Goal: Task Accomplishment & Management: Manage account settings

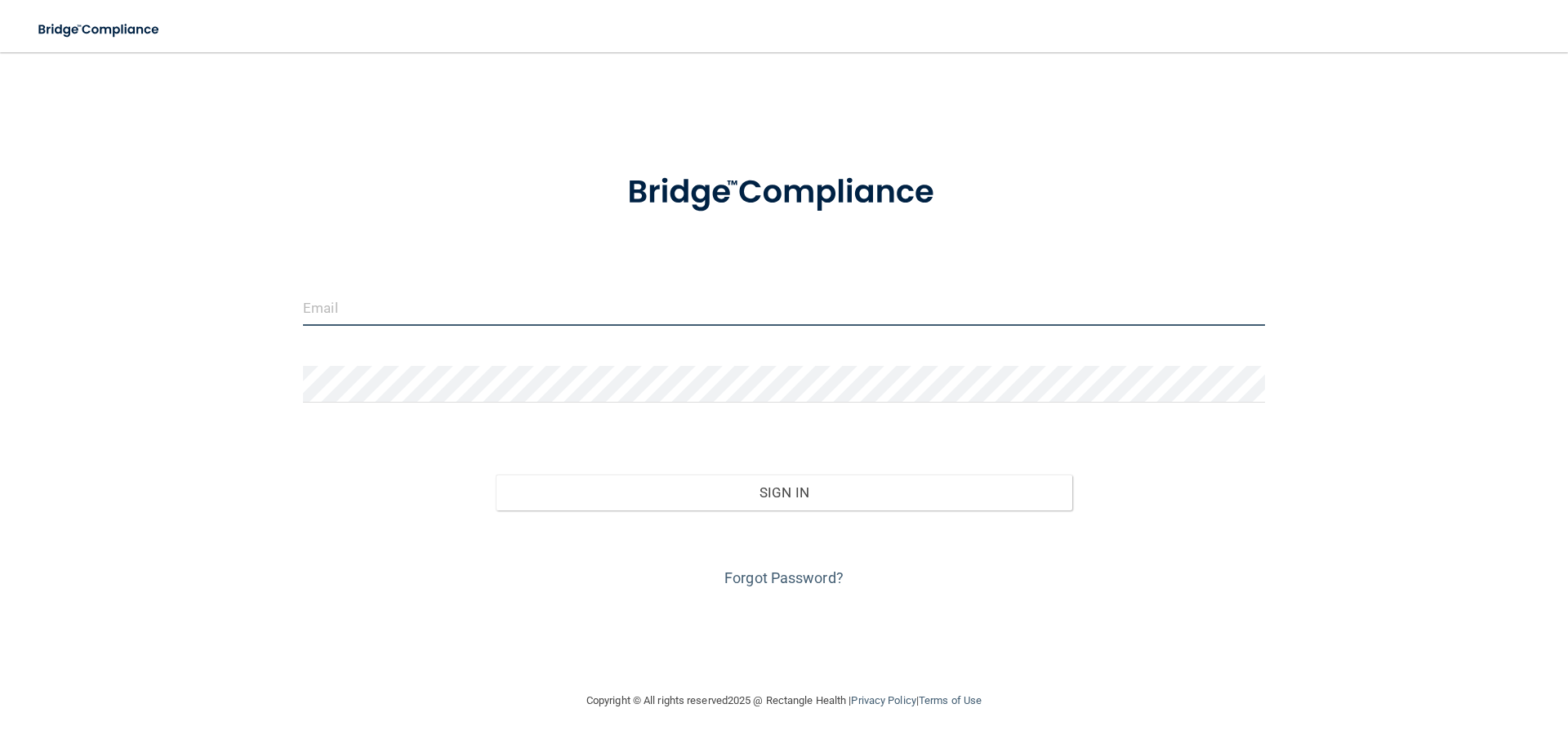
click at [645, 295] on input "email" at bounding box center [784, 307] width 962 height 37
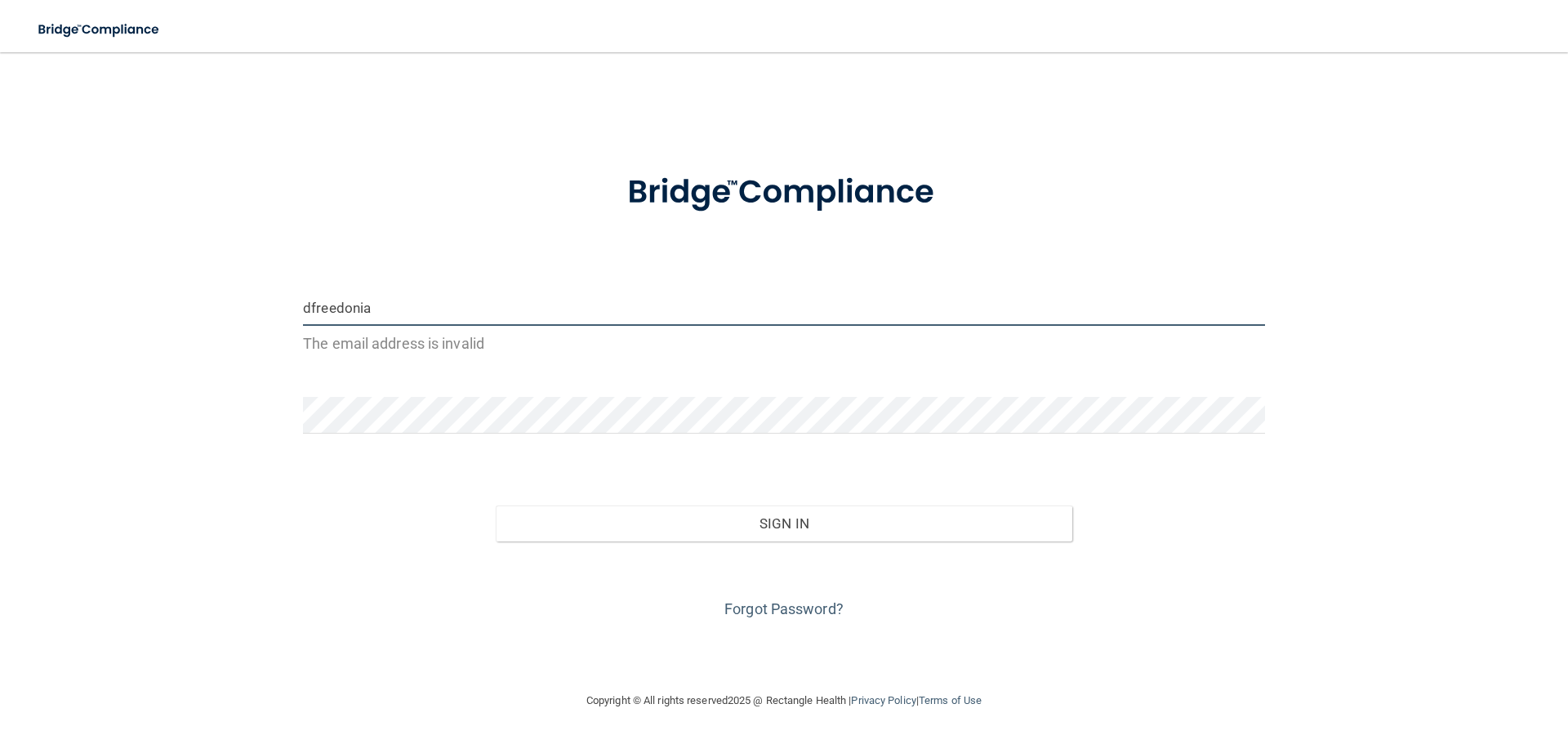
click at [446, 315] on input "dfreedonia" at bounding box center [784, 307] width 962 height 37
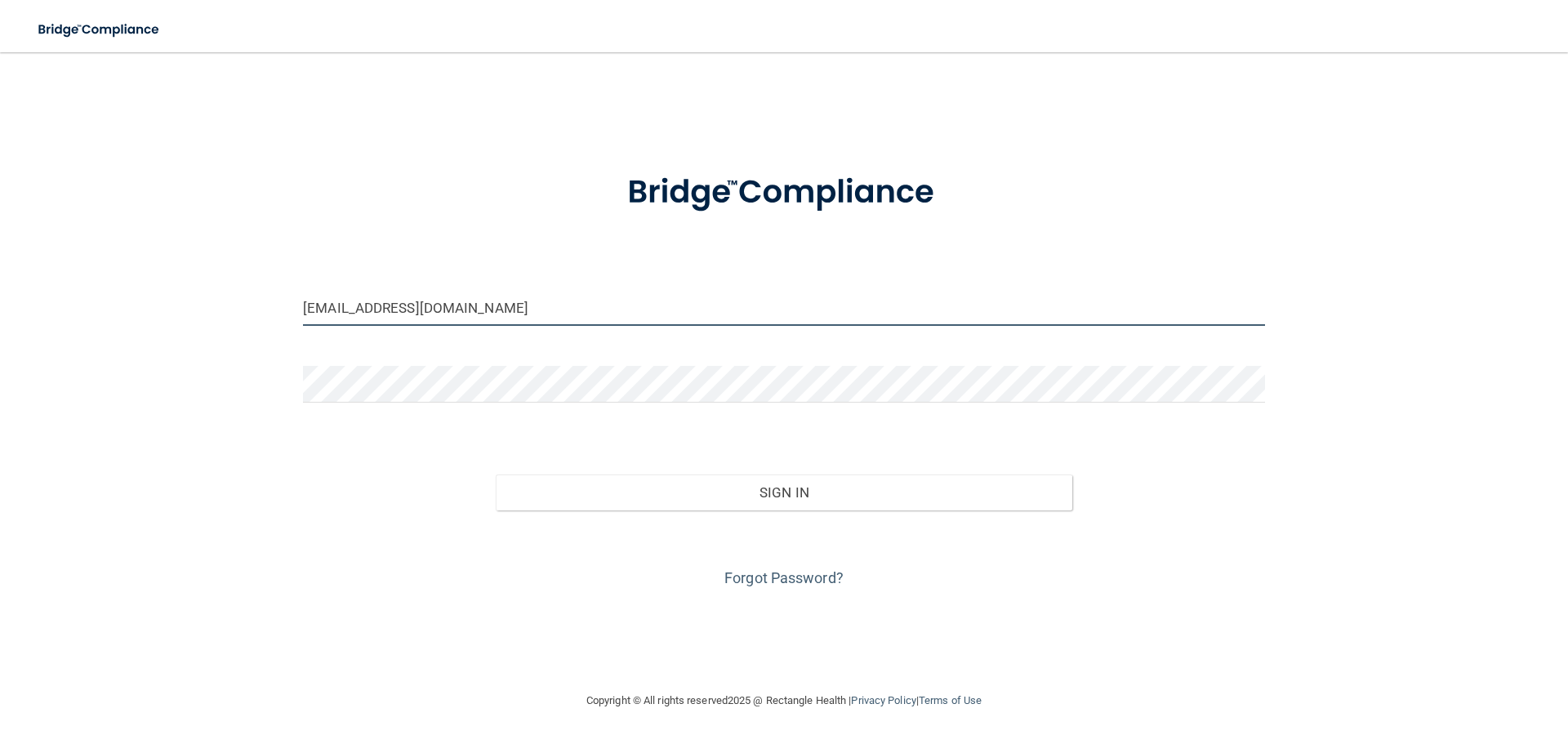
type input "[EMAIL_ADDRESS][DOMAIN_NAME]"
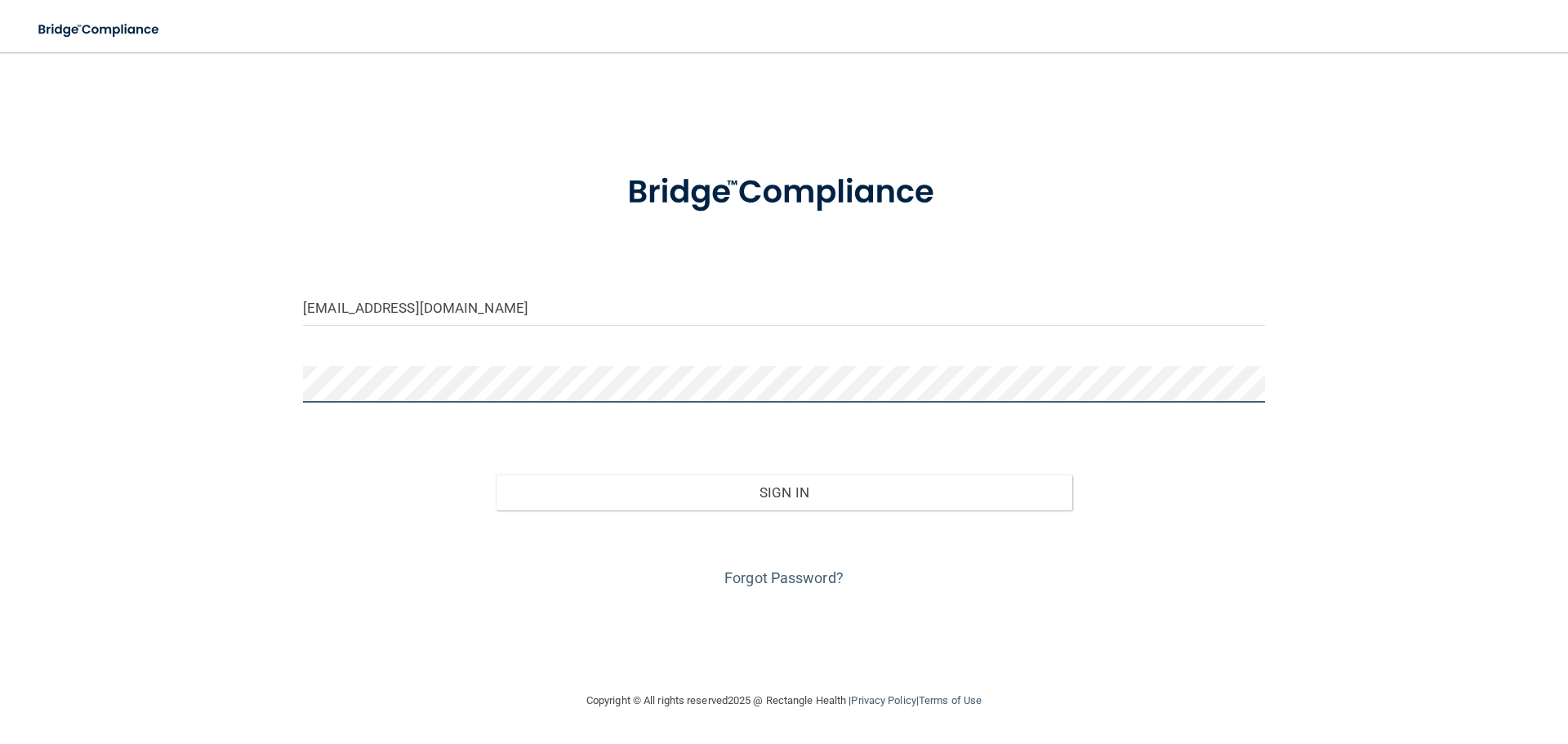
click at [495, 474] on button "Sign In" at bounding box center [784, 492] width 577 height 36
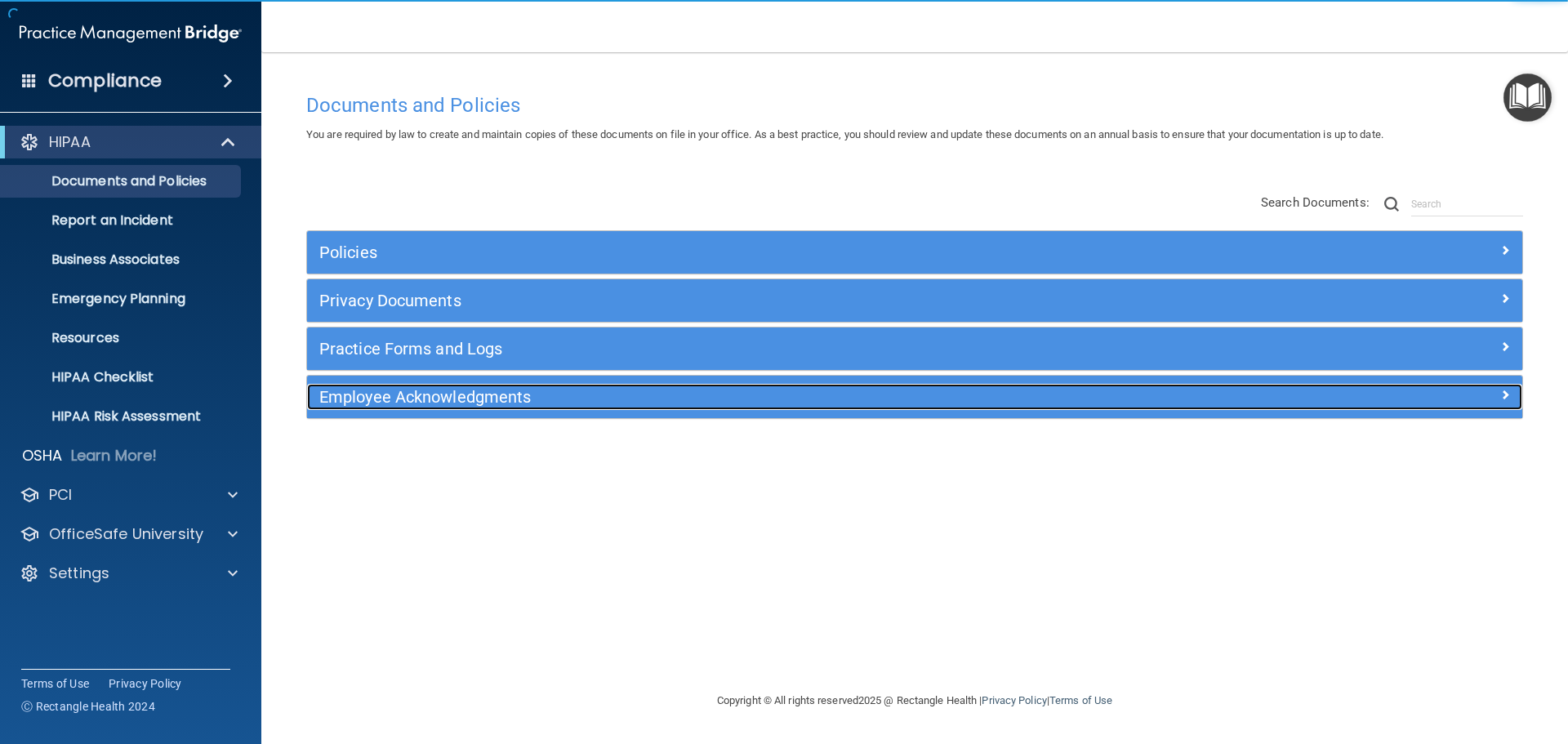
click at [495, 404] on h5 "Employee Acknowledgments" at bounding box center [763, 397] width 887 height 18
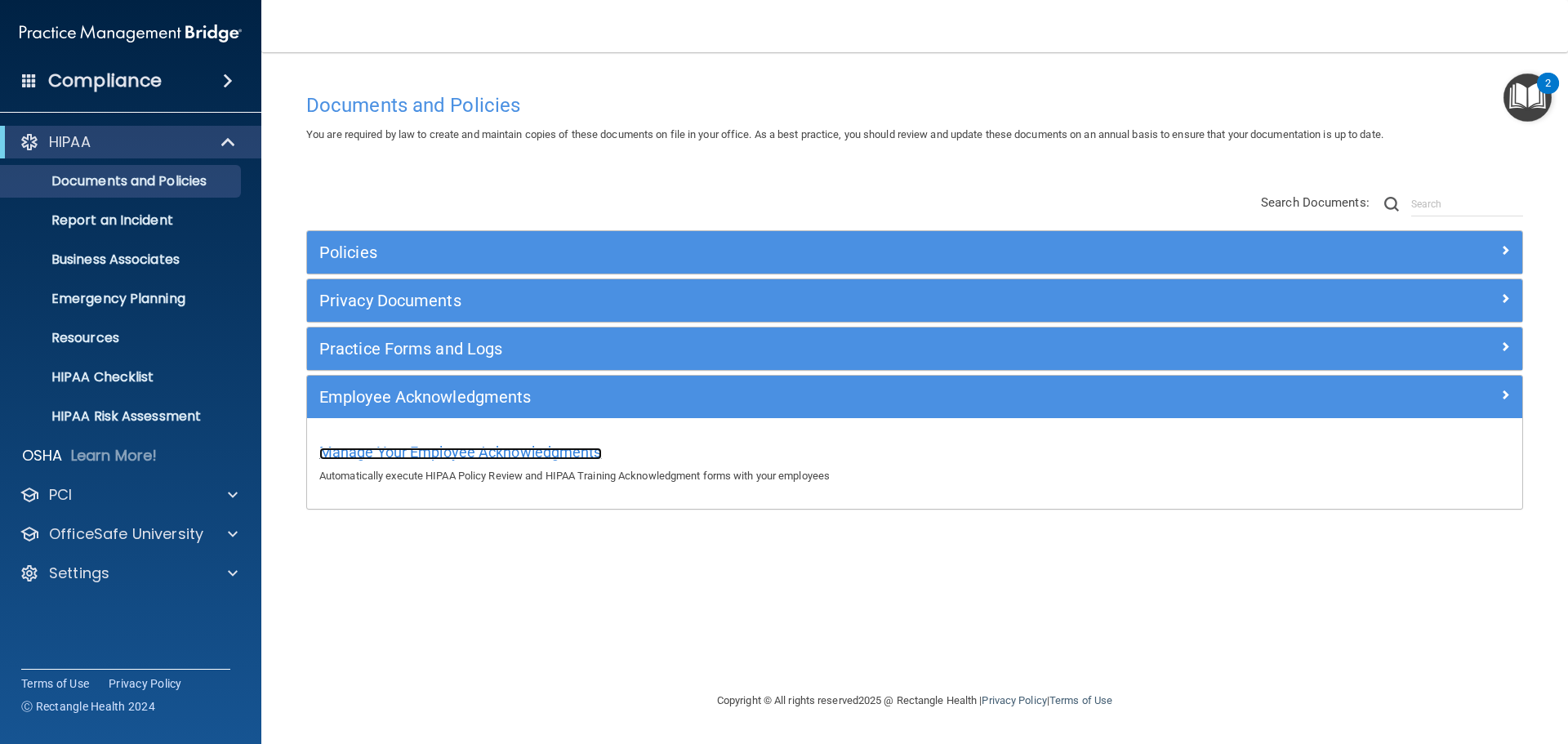
click at [443, 459] on span "Manage Your Employee Acknowledgments" at bounding box center [460, 452] width 282 height 17
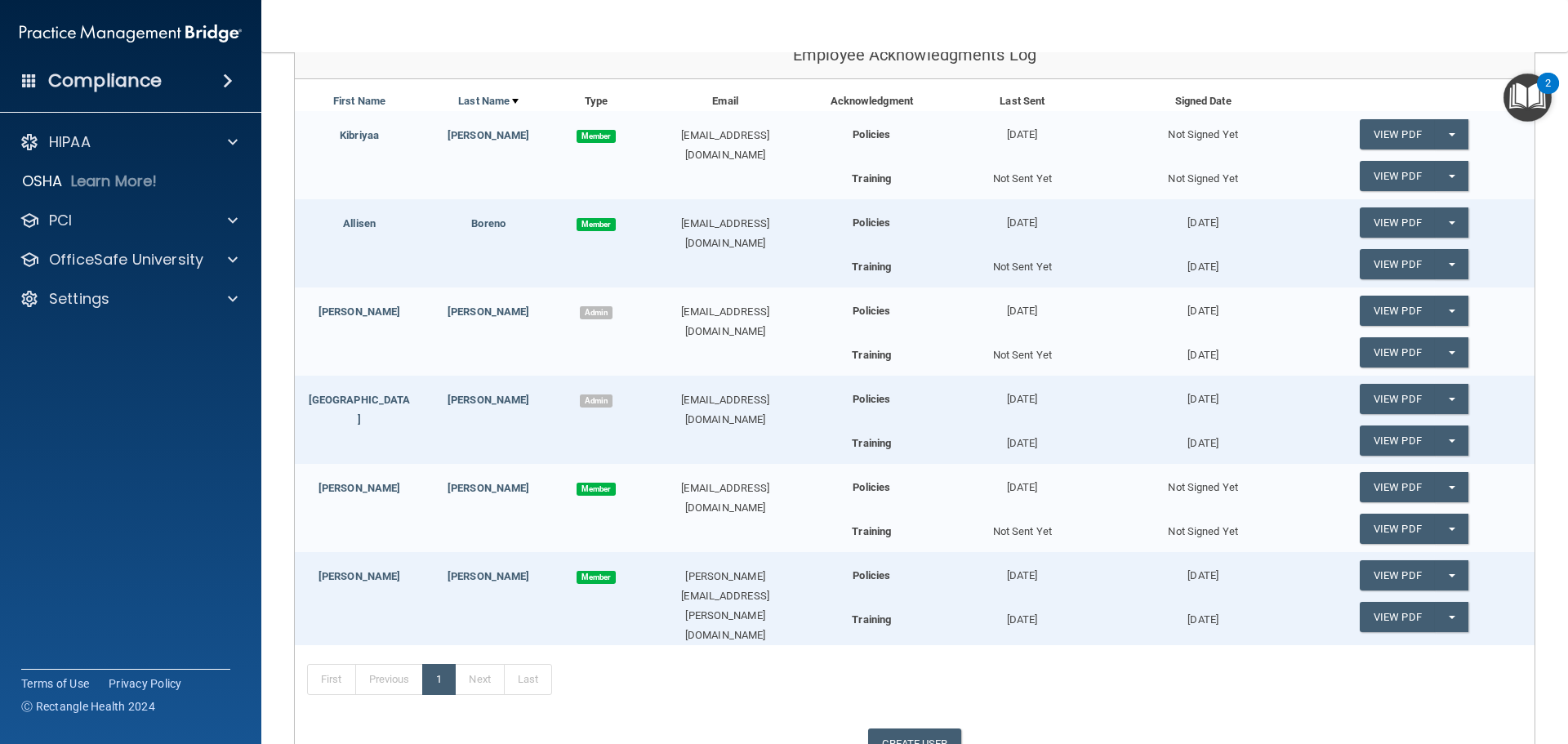
scroll to position [245, 0]
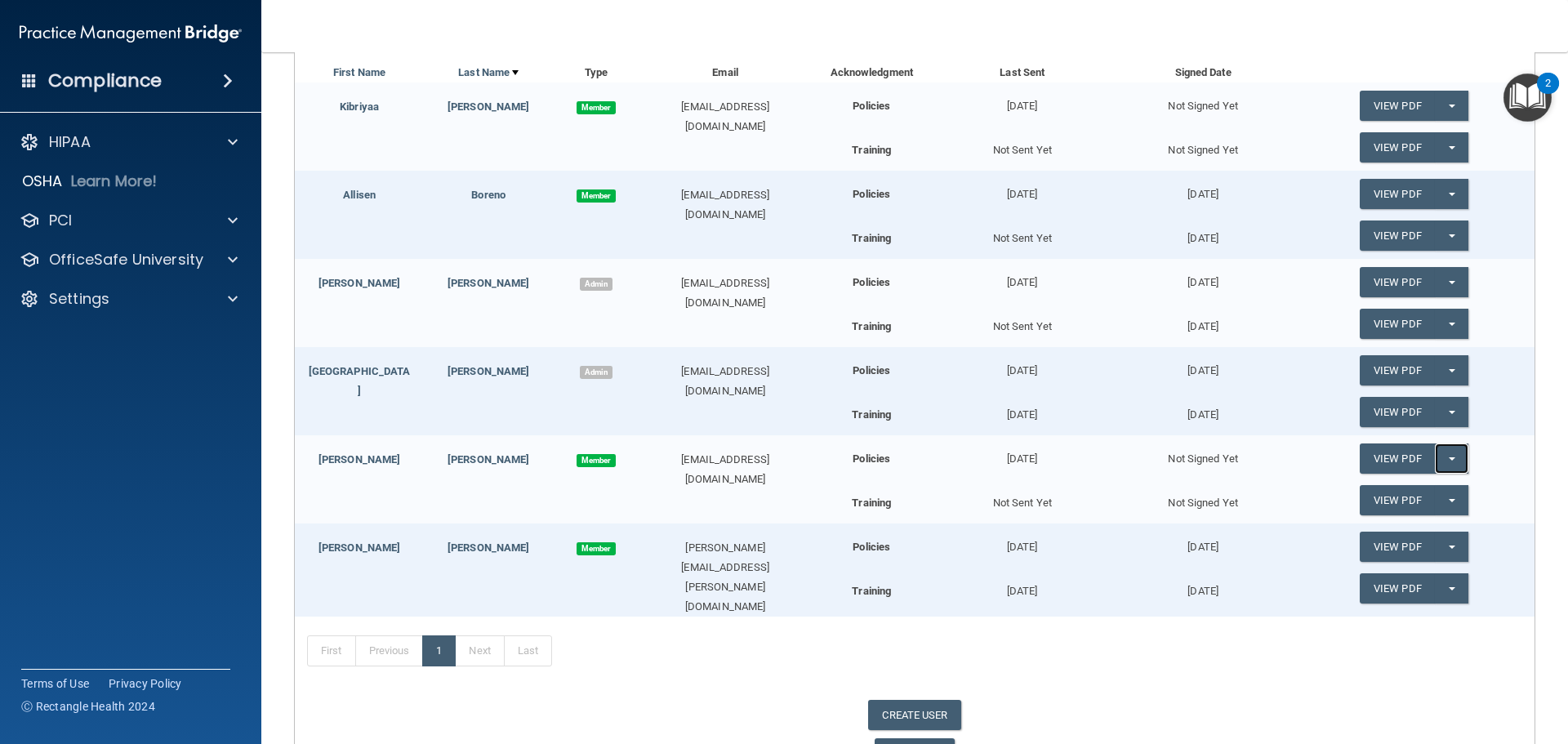
click at [1449, 459] on span "button" at bounding box center [1452, 459] width 7 height 3
click at [1429, 498] on link "Send Acknowledgment" at bounding box center [1431, 491] width 142 height 24
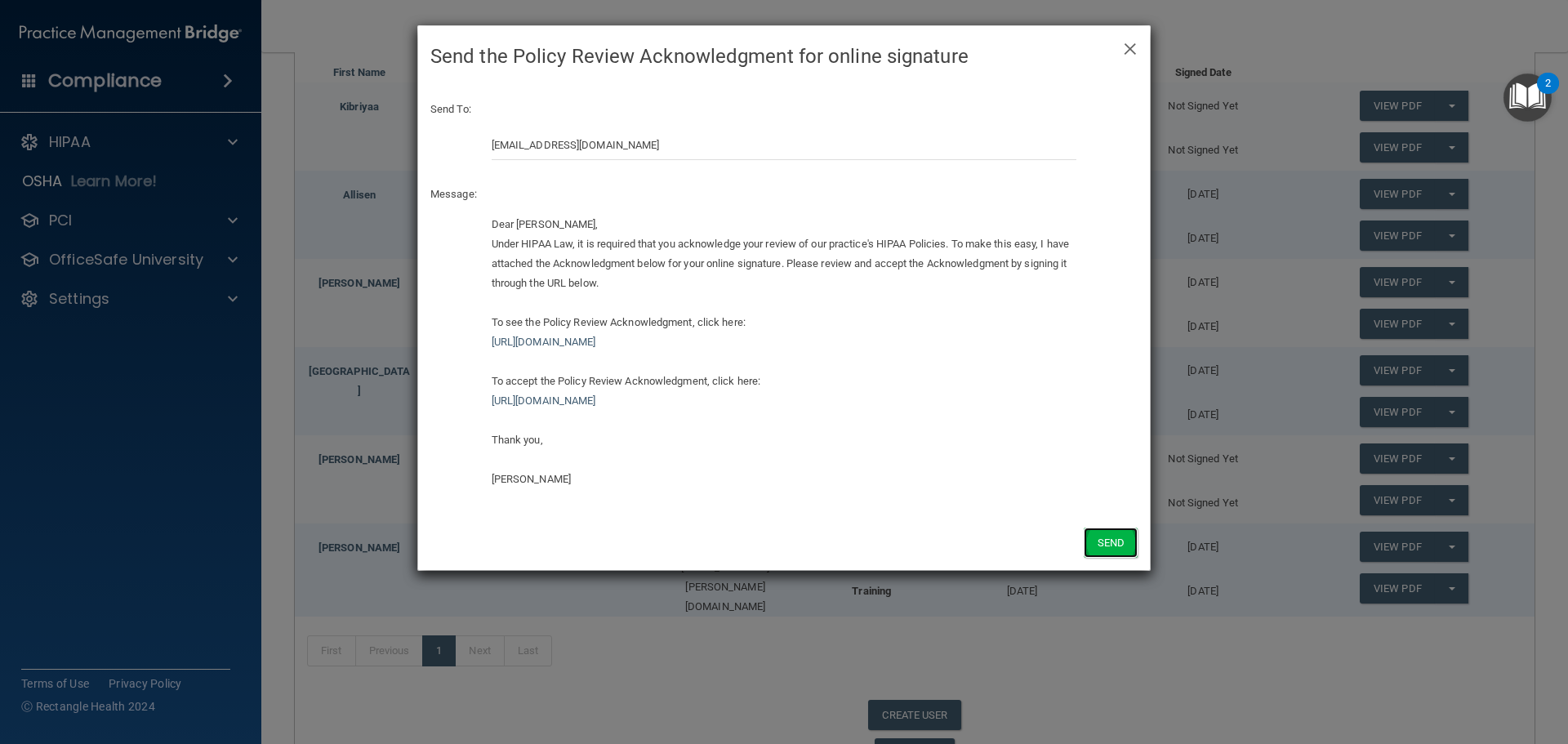
click at [1103, 539] on button "Send" at bounding box center [1111, 543] width 54 height 30
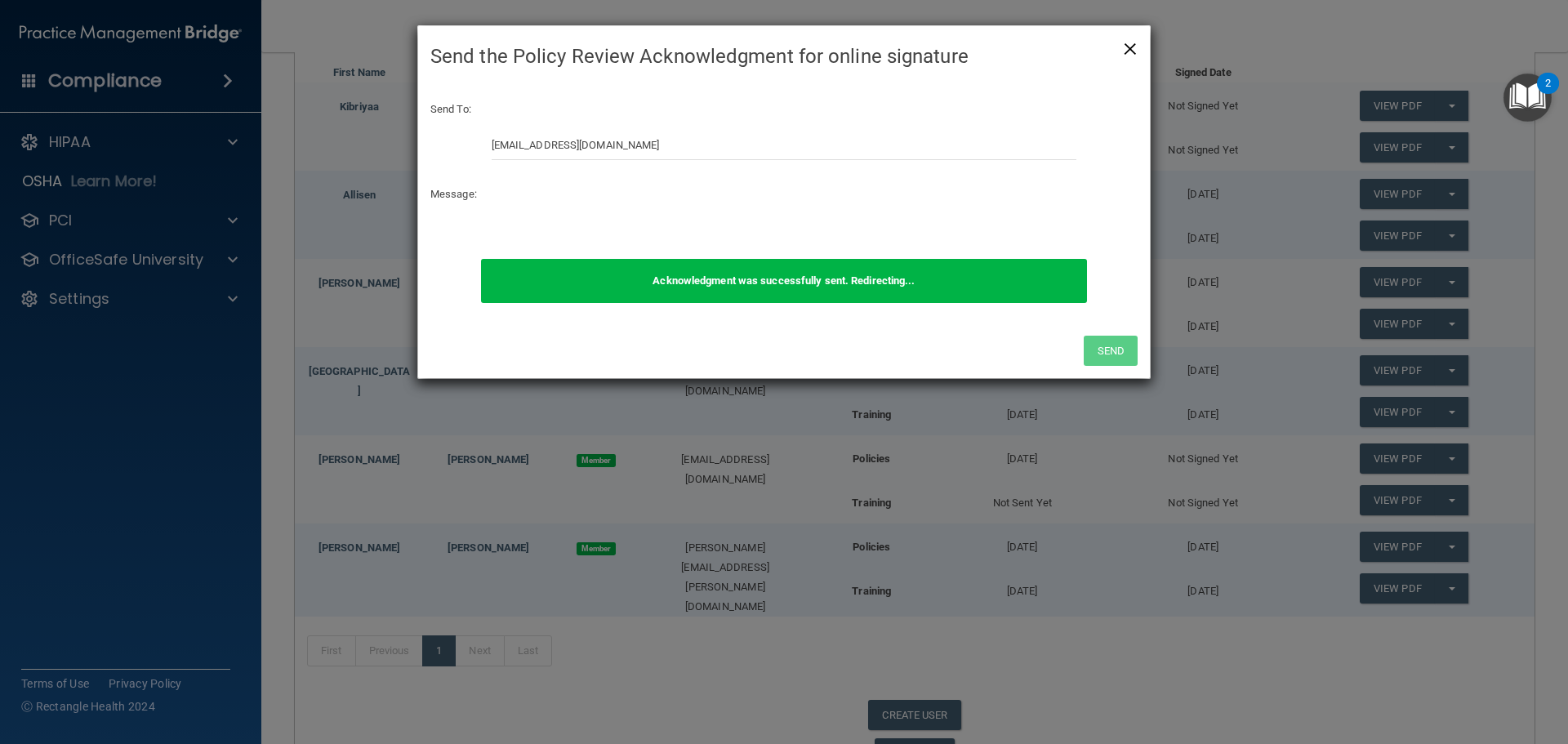
click at [1128, 46] on span "×" at bounding box center [1131, 46] width 15 height 32
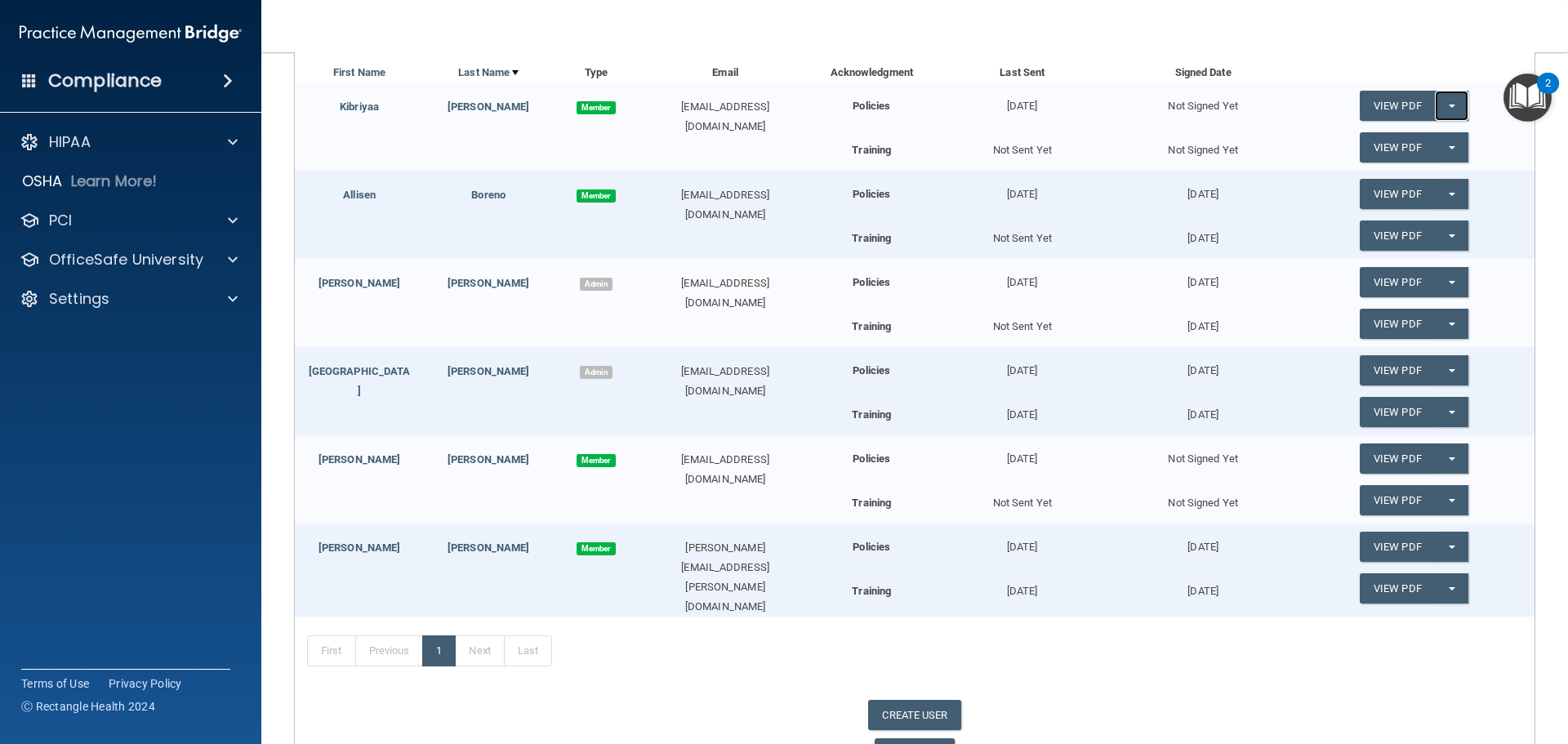
click at [1441, 108] on button "Split button!" at bounding box center [1451, 106] width 33 height 30
click at [1393, 69] on div "Acknowledgment Last Sent Signed Date" at bounding box center [1173, 73] width 724 height 20
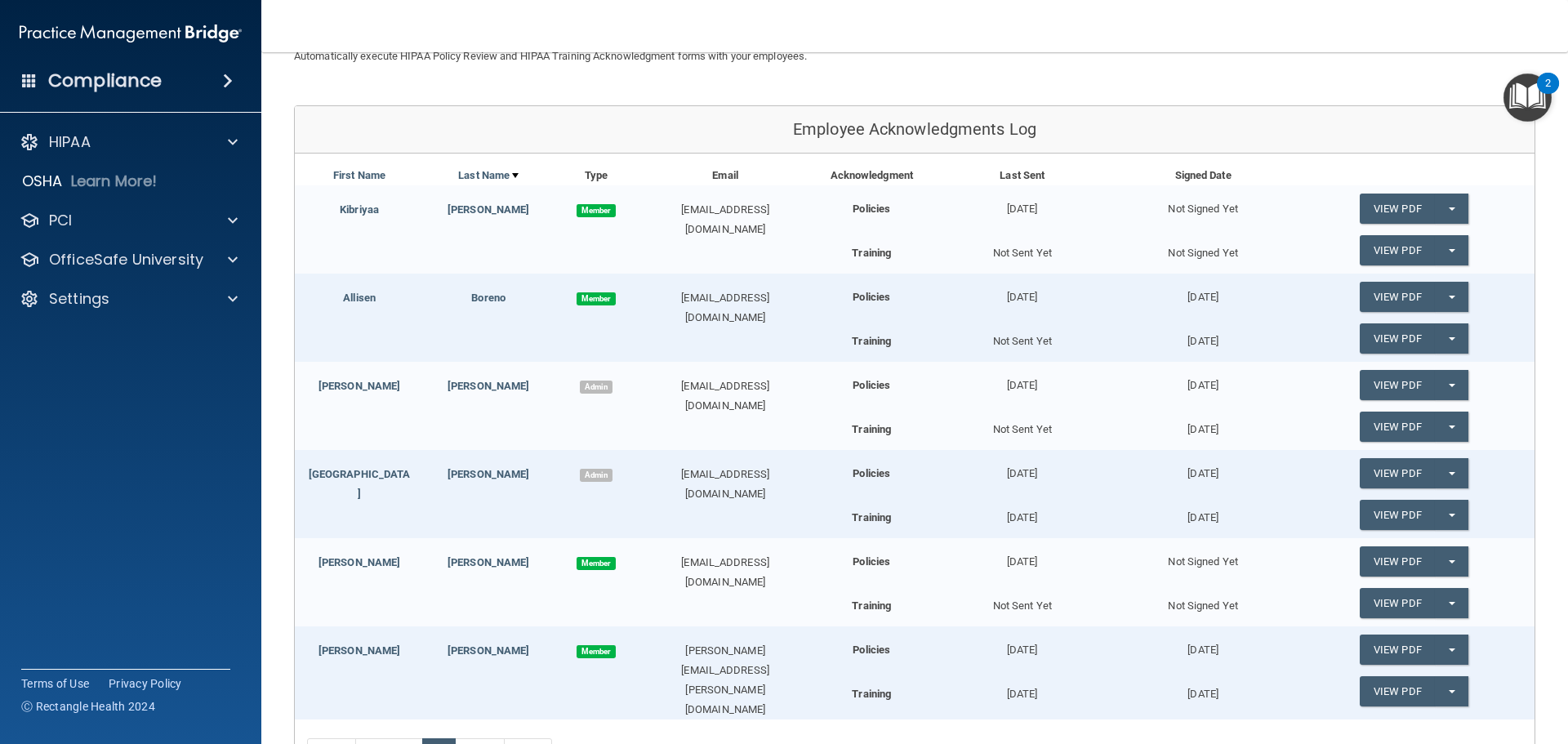
scroll to position [0, 0]
